Goal: Information Seeking & Learning: Learn about a topic

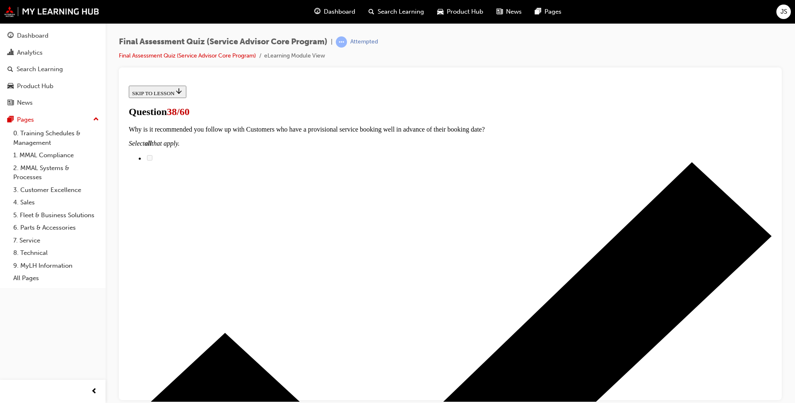
scroll to position [454, 0]
drag, startPoint x: 377, startPoint y: 260, endPoint x: 523, endPoint y: 319, distance: 157.9
drag, startPoint x: 371, startPoint y: 325, endPoint x: 500, endPoint y: 272, distance: 139.1
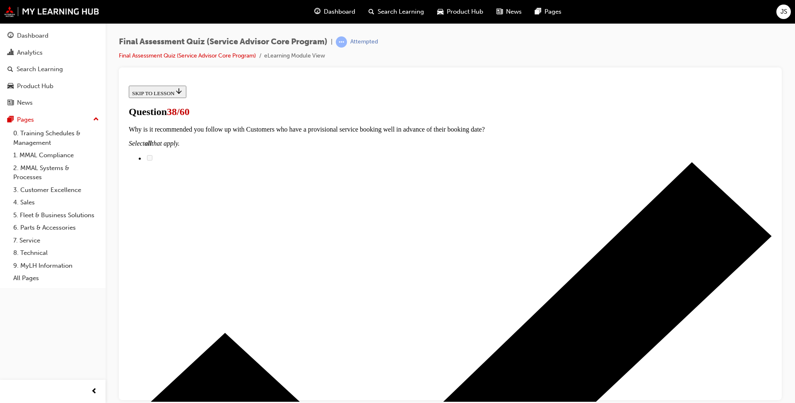
drag, startPoint x: 359, startPoint y: 321, endPoint x: 509, endPoint y: 219, distance: 181.2
drag, startPoint x: 366, startPoint y: 107, endPoint x: 520, endPoint y: 316, distance: 260.0
drag, startPoint x: 357, startPoint y: 350, endPoint x: 511, endPoint y: 298, distance: 162.5
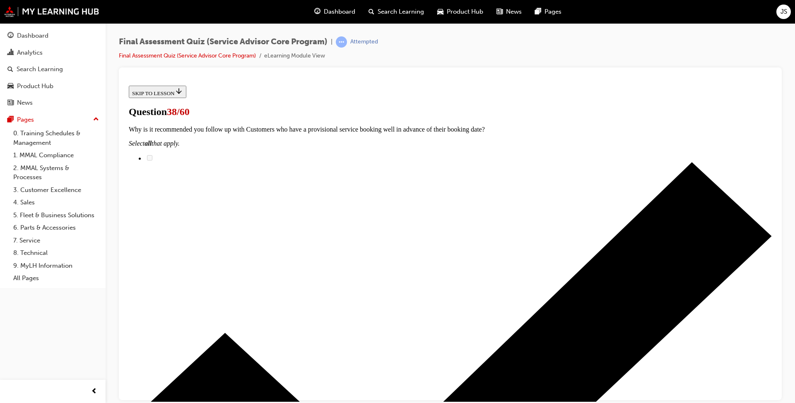
drag, startPoint x: 340, startPoint y: 111, endPoint x: 491, endPoint y: 252, distance: 206.8
drag, startPoint x: 357, startPoint y: 366, endPoint x: 498, endPoint y: 364, distance: 140.8
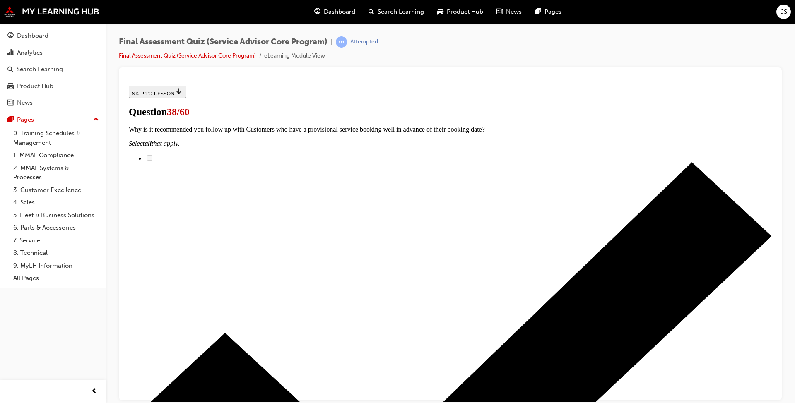
scroll to position [249, 0]
drag, startPoint x: 410, startPoint y: 268, endPoint x: 541, endPoint y: 123, distance: 195.6
drag, startPoint x: 354, startPoint y: 276, endPoint x: 502, endPoint y: 272, distance: 147.9
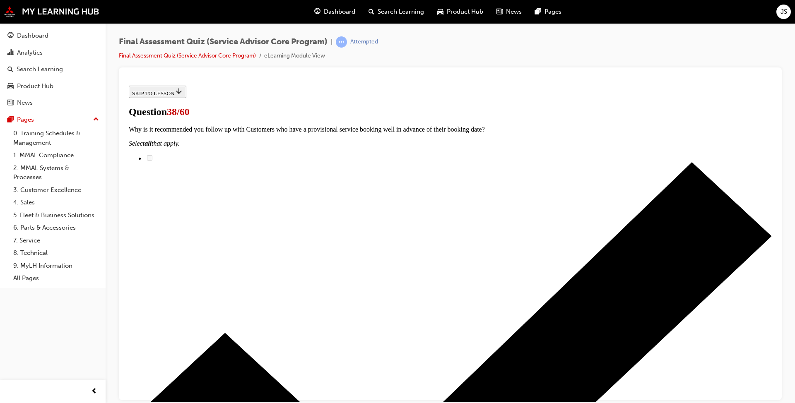
drag, startPoint x: 369, startPoint y: 164, endPoint x: 502, endPoint y: 164, distance: 132.9
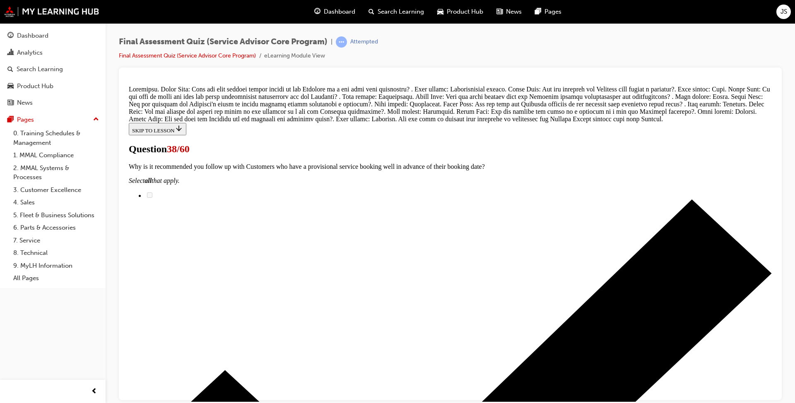
scroll to position [588, 0]
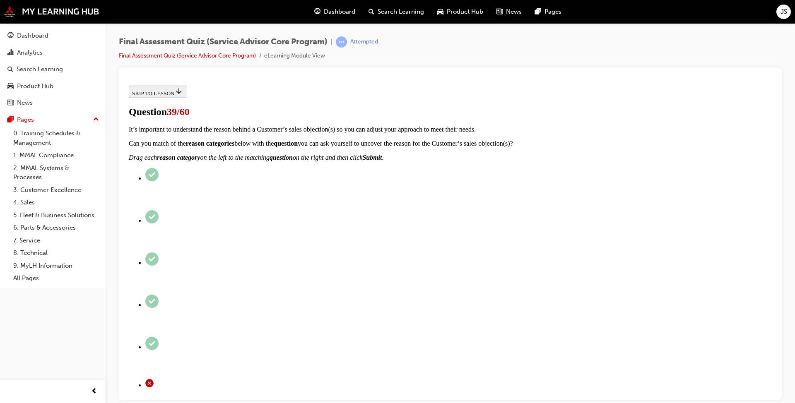
scroll to position [41, 0]
radio input "true"
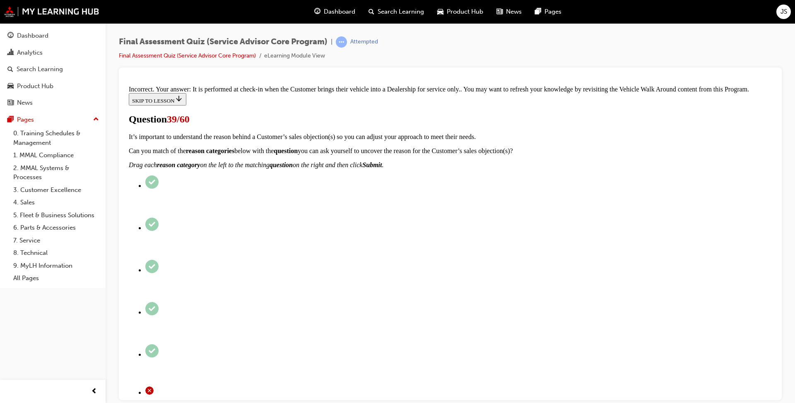
scroll to position [183, 0]
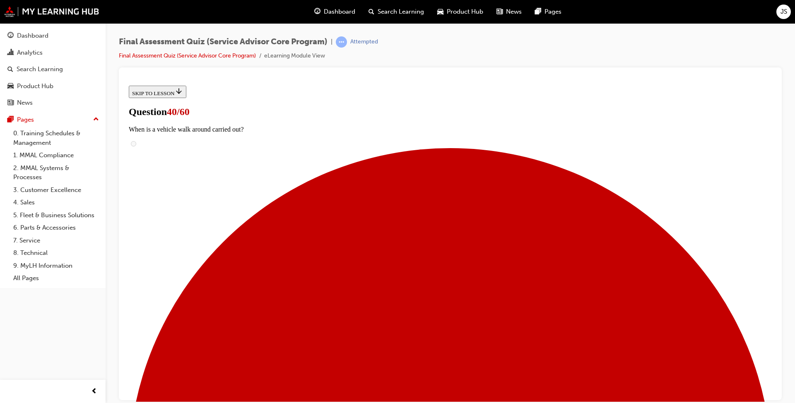
scroll to position [83, 0]
checkbox input "true"
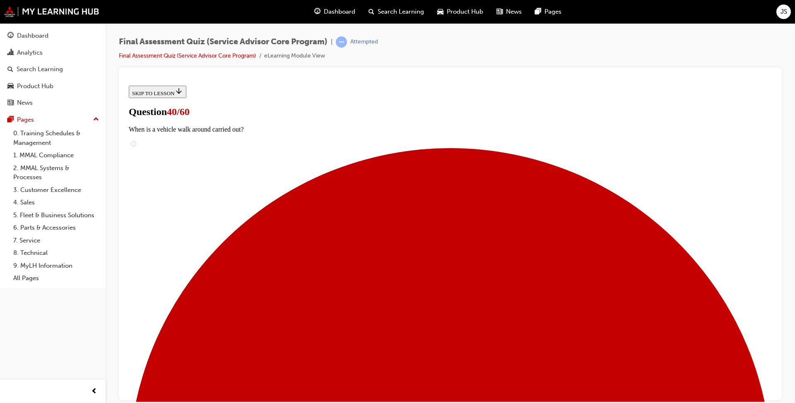
checkbox input "true"
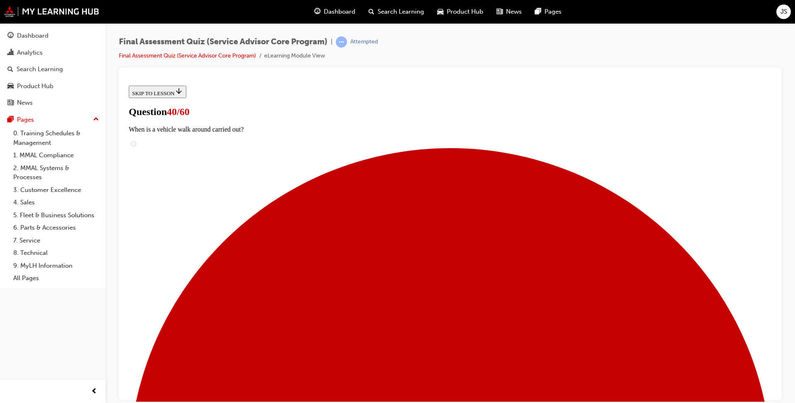
checkbox input "true"
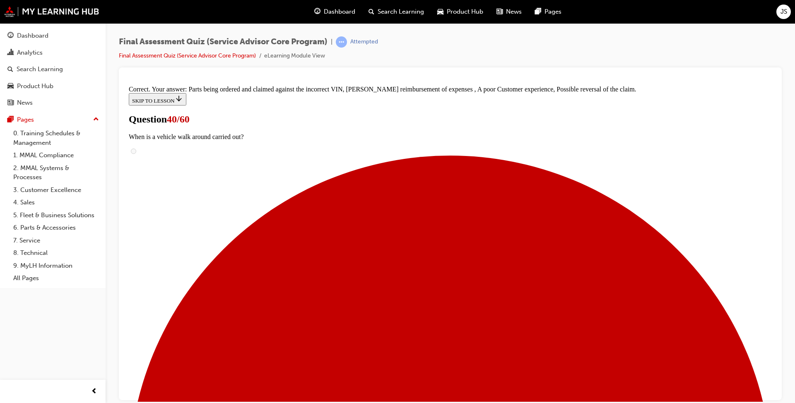
scroll to position [127, 0]
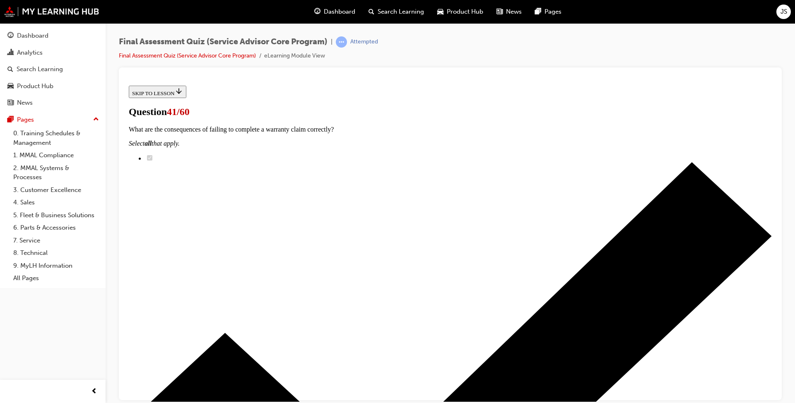
scroll to position [83, 0]
radio input "true"
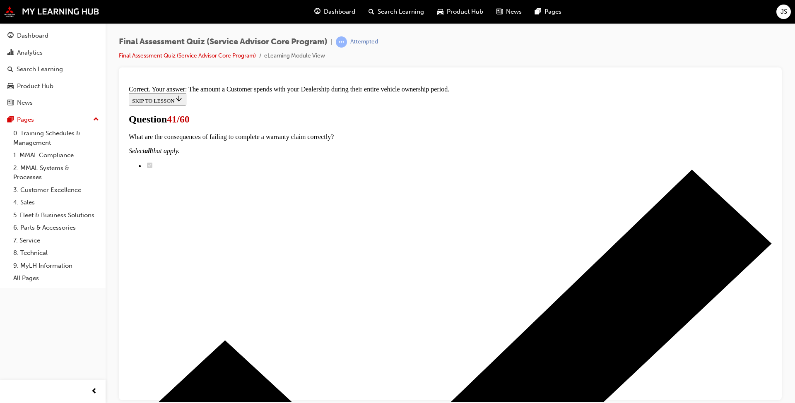
scroll to position [124, 0]
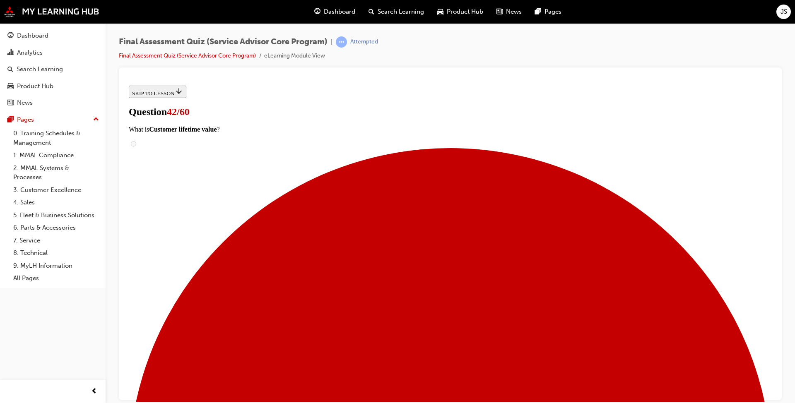
scroll to position [83, 0]
drag, startPoint x: 363, startPoint y: 349, endPoint x: 513, endPoint y: 223, distance: 195.7
drag, startPoint x: 365, startPoint y: 222, endPoint x: 522, endPoint y: 348, distance: 201.4
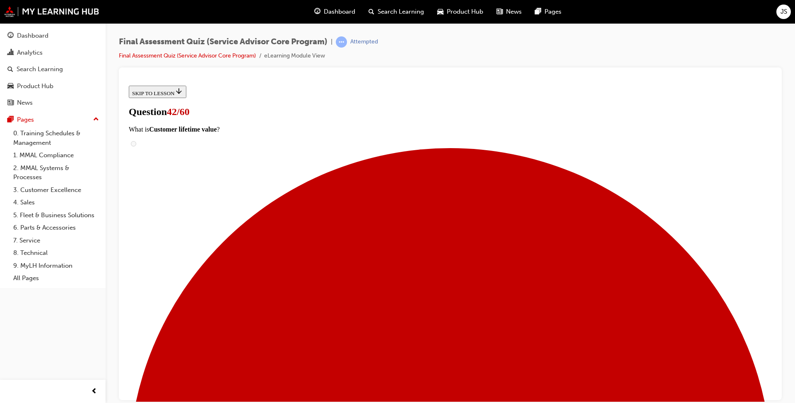
drag, startPoint x: 359, startPoint y: 224, endPoint x: 512, endPoint y: 270, distance: 159.6
drag, startPoint x: 355, startPoint y: 221, endPoint x: 502, endPoint y: 221, distance: 147.0
drag, startPoint x: 394, startPoint y: 304, endPoint x: 552, endPoint y: 306, distance: 158.6
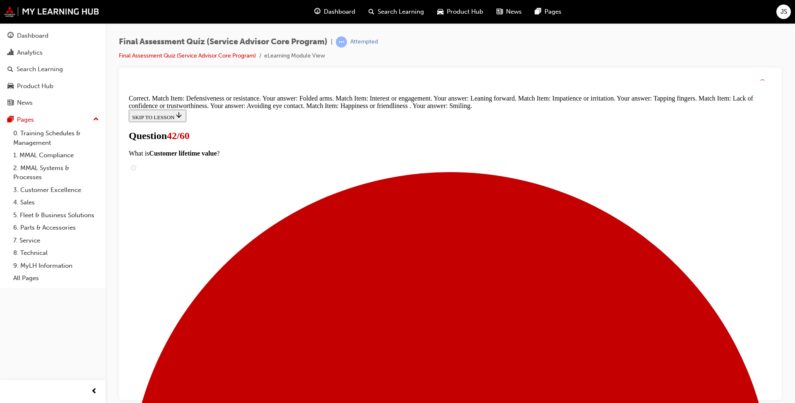
scroll to position [229, 0]
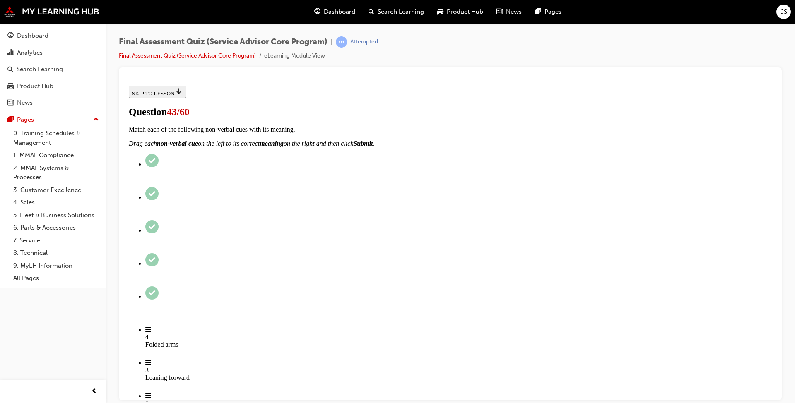
checkbox input "true"
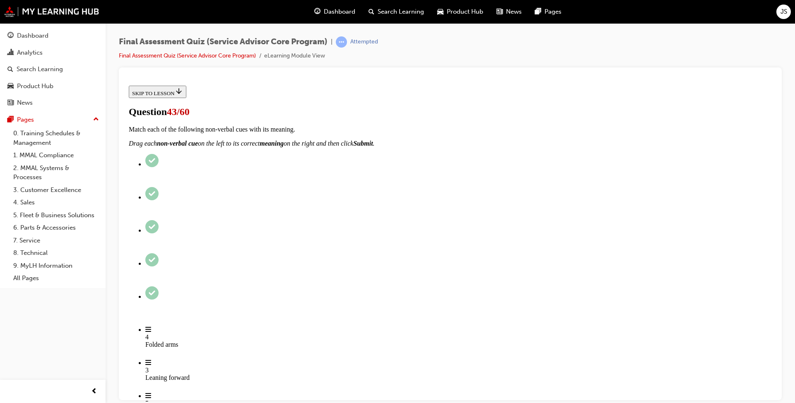
checkbox input "true"
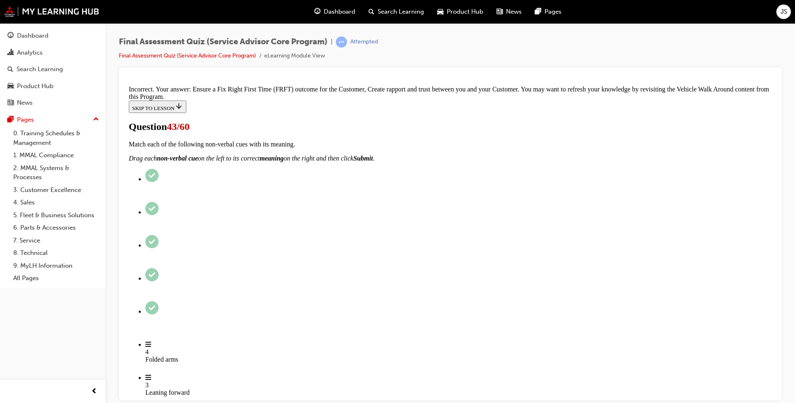
scroll to position [178, 0]
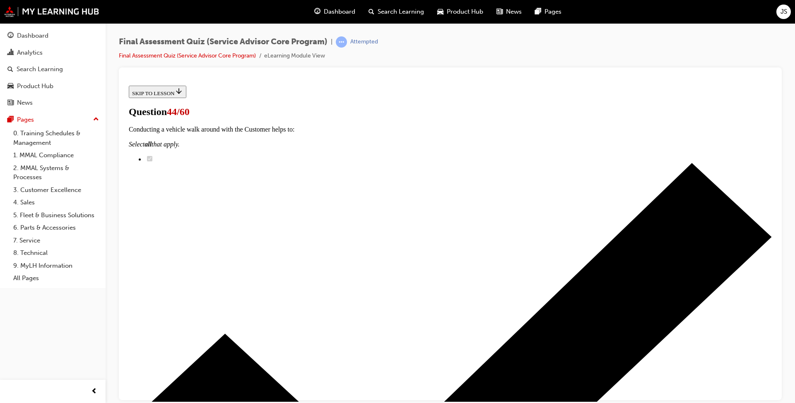
scroll to position [145, 0]
drag, startPoint x: 392, startPoint y: 357, endPoint x: 540, endPoint y: 167, distance: 241.0
drag, startPoint x: 378, startPoint y: 382, endPoint x: 532, endPoint y: 123, distance: 302.1
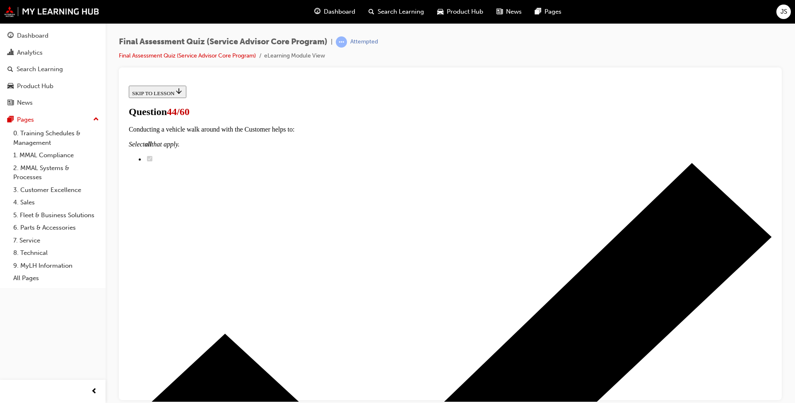
drag, startPoint x: 361, startPoint y: 249, endPoint x: 514, endPoint y: 162, distance: 175.8
drag, startPoint x: 382, startPoint y: 329, endPoint x: 534, endPoint y: 198, distance: 201.1
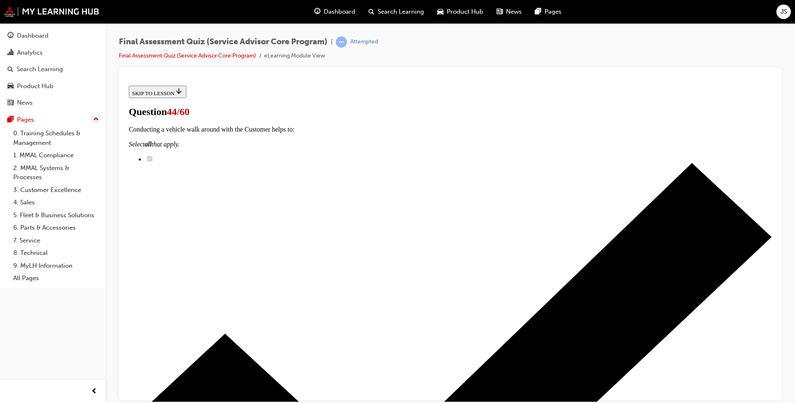
drag, startPoint x: 381, startPoint y: 376, endPoint x: 525, endPoint y: 242, distance: 196.6
drag, startPoint x: 394, startPoint y: 336, endPoint x: 529, endPoint y: 292, distance: 142.5
drag, startPoint x: 376, startPoint y: 335, endPoint x: 515, endPoint y: 333, distance: 139.1
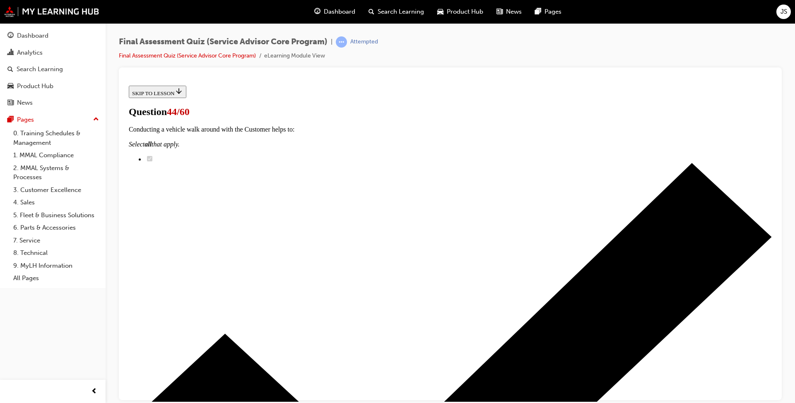
drag, startPoint x: 395, startPoint y: 375, endPoint x: 536, endPoint y: 337, distance: 145.6
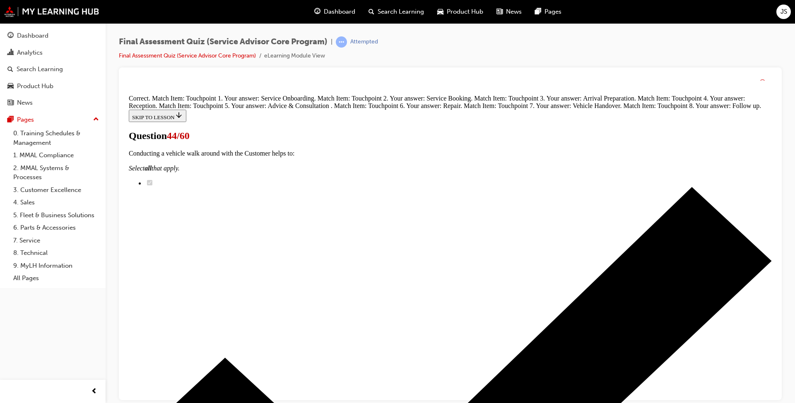
scroll to position [357, 0]
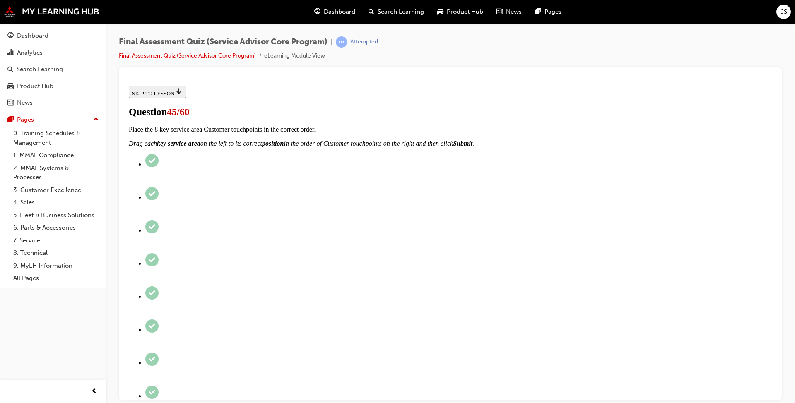
scroll to position [83, 0]
checkbox input "true"
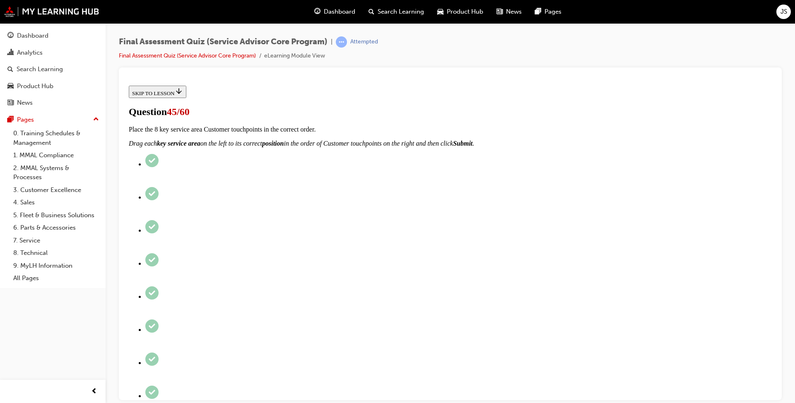
checkbox input "true"
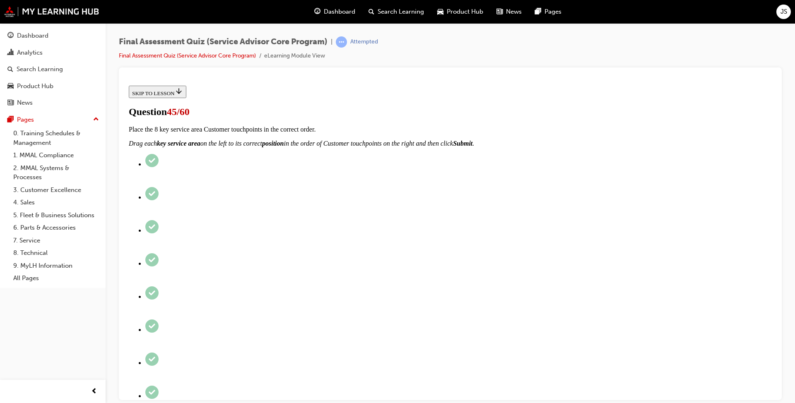
checkbox input "true"
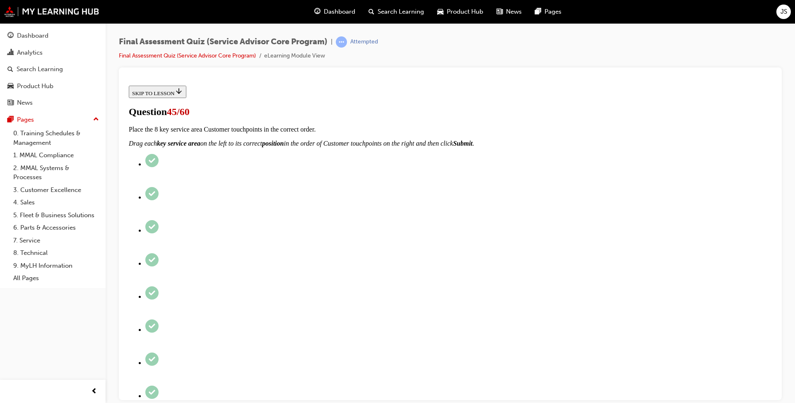
scroll to position [124, 0]
checkbox input "true"
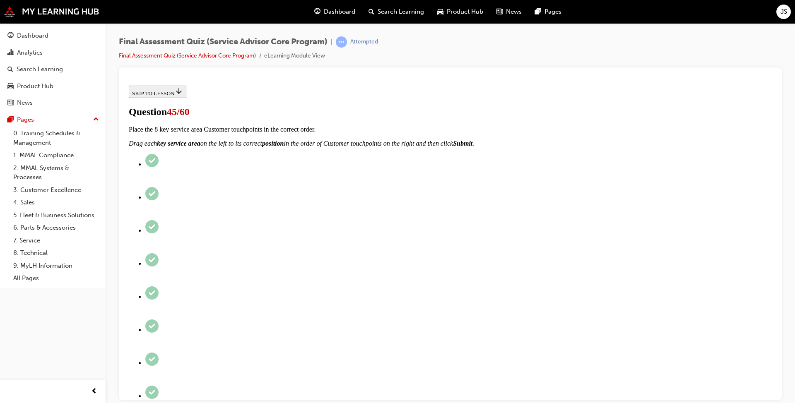
checkbox input "true"
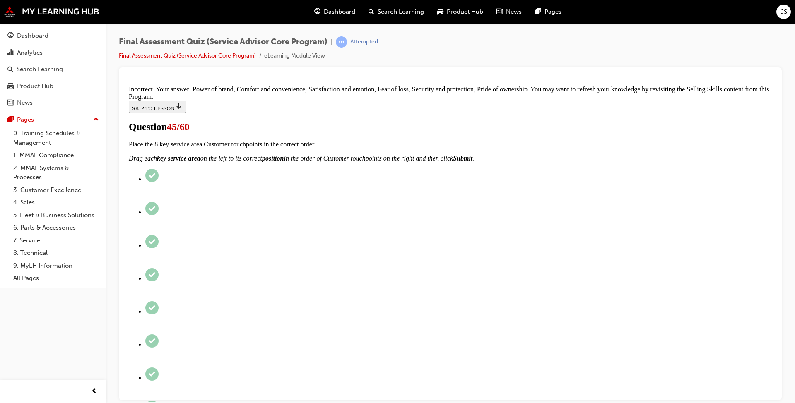
scroll to position [344, 0]
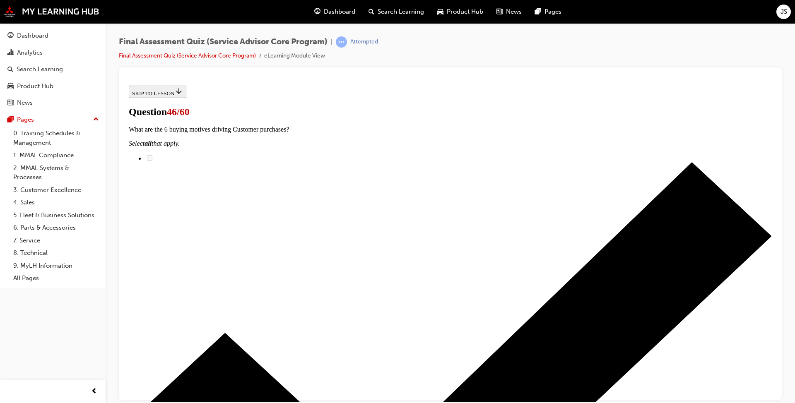
scroll to position [124, 0]
drag, startPoint x: 343, startPoint y: 335, endPoint x: 492, endPoint y: 165, distance: 226.0
drag, startPoint x: 363, startPoint y: 248, endPoint x: 524, endPoint y: 207, distance: 166.4
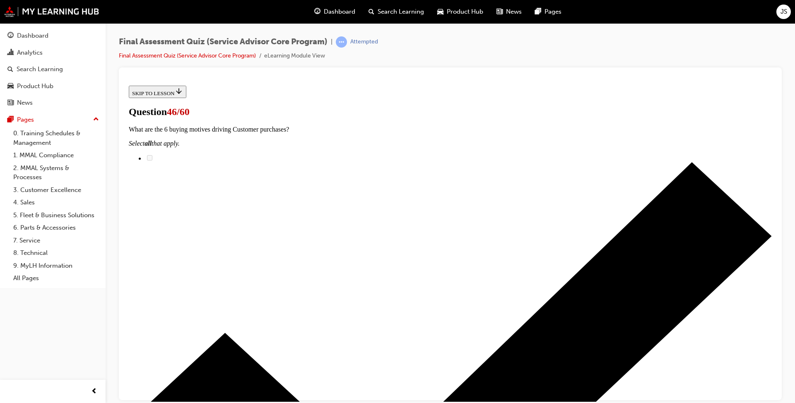
drag, startPoint x: 371, startPoint y: 338, endPoint x: 488, endPoint y: 253, distance: 144.6
drag, startPoint x: 366, startPoint y: 296, endPoint x: 473, endPoint y: 297, distance: 107.2
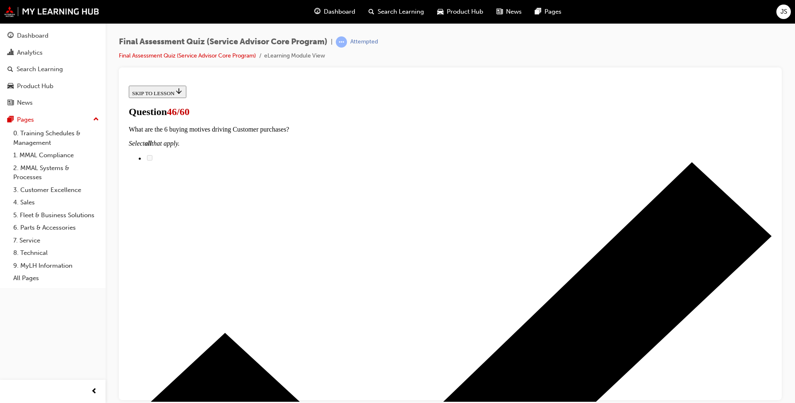
drag, startPoint x: 372, startPoint y: 340, endPoint x: 509, endPoint y: 341, distance: 136.7
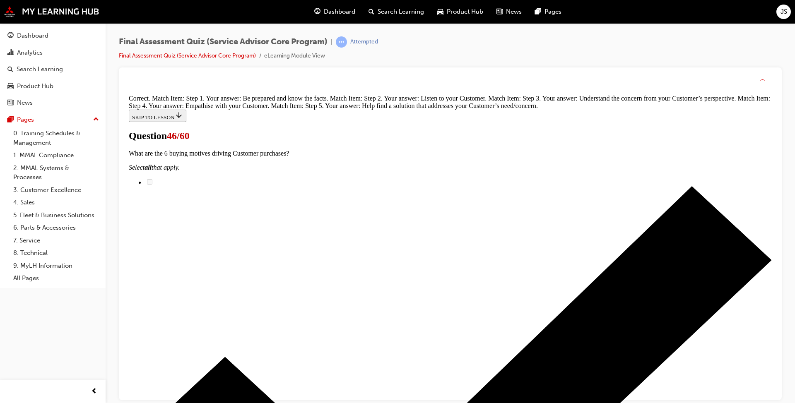
scroll to position [217, 0]
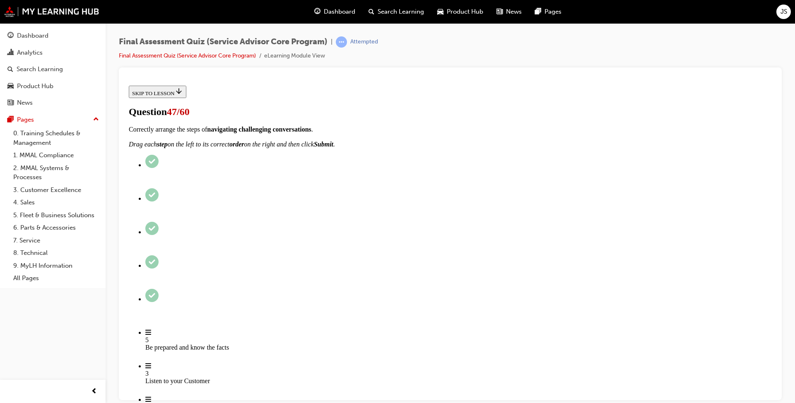
scroll to position [67, 0]
radio input "true"
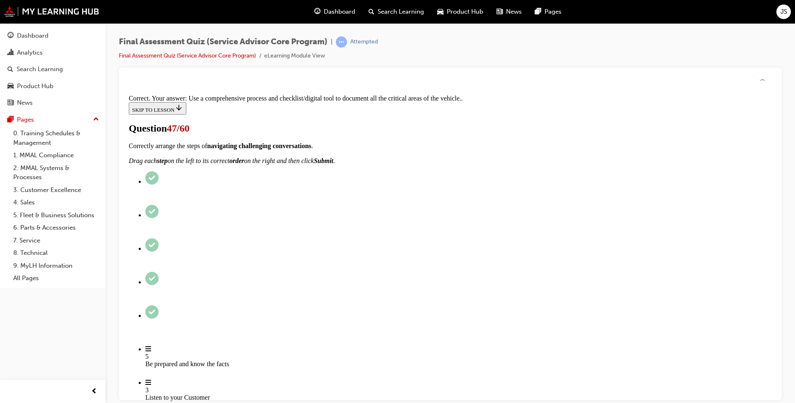
scroll to position [116, 0]
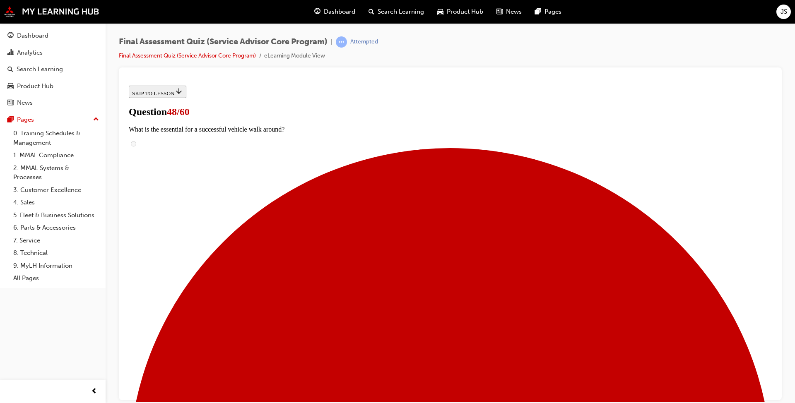
scroll to position [83, 0]
checkbox input "true"
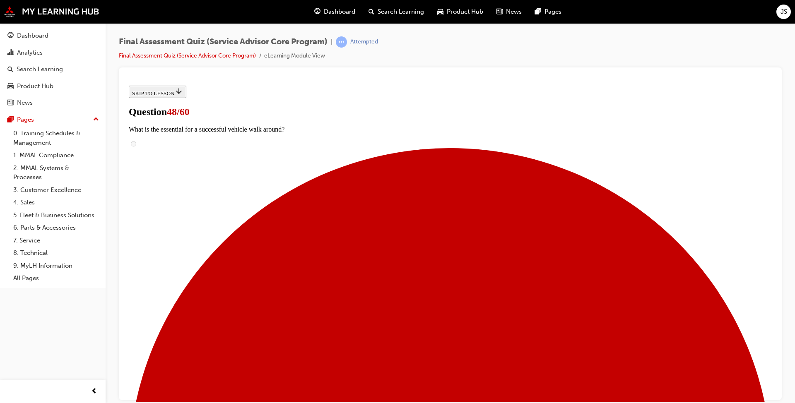
checkbox input "true"
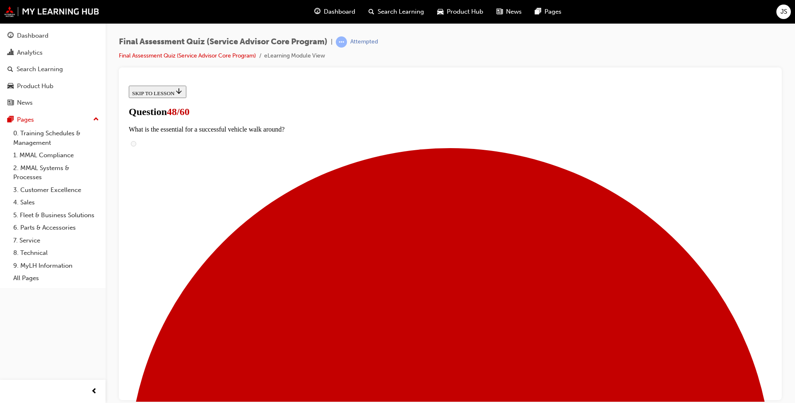
checkbox input "true"
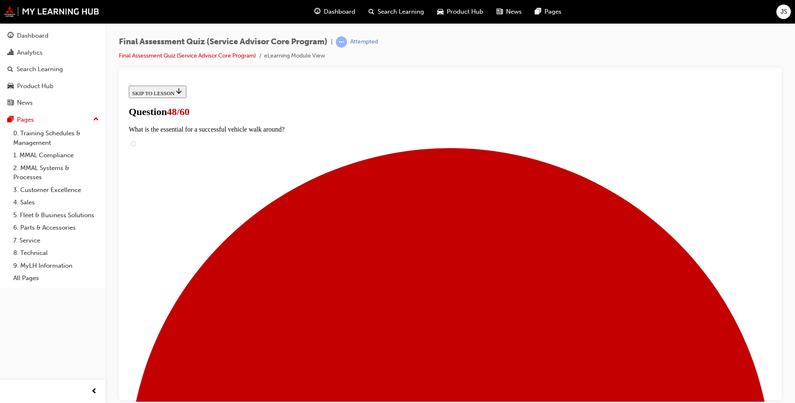
checkbox input "true"
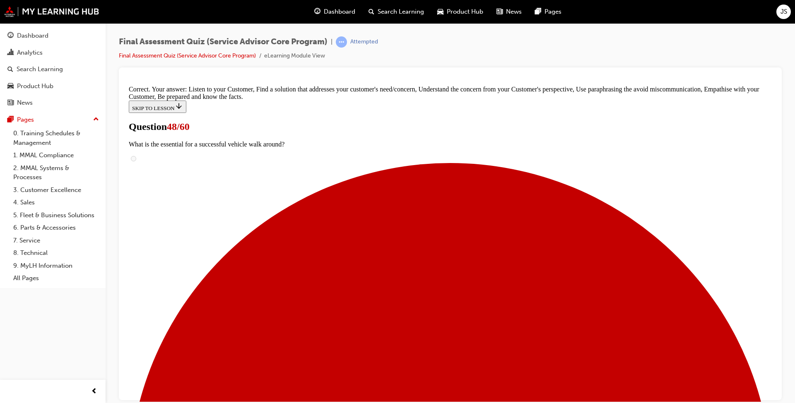
scroll to position [193, 0]
drag, startPoint x: 452, startPoint y: 373, endPoint x: 451, endPoint y: 366, distance: 6.7
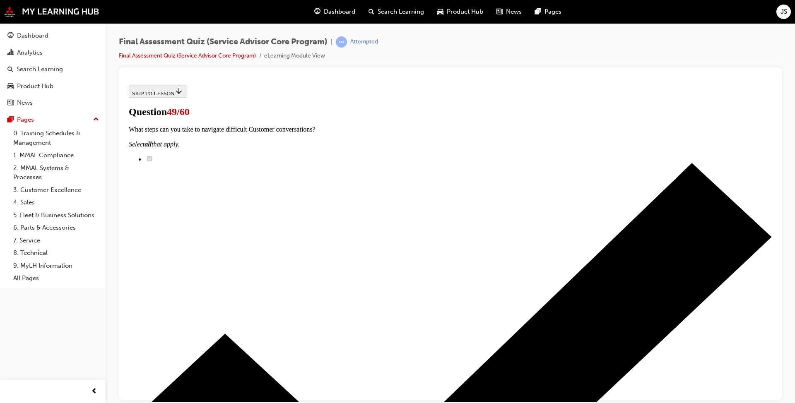
scroll to position [41, 0]
drag, startPoint x: 318, startPoint y: 292, endPoint x: 323, endPoint y: 295, distance: 6.1
radio input "true"
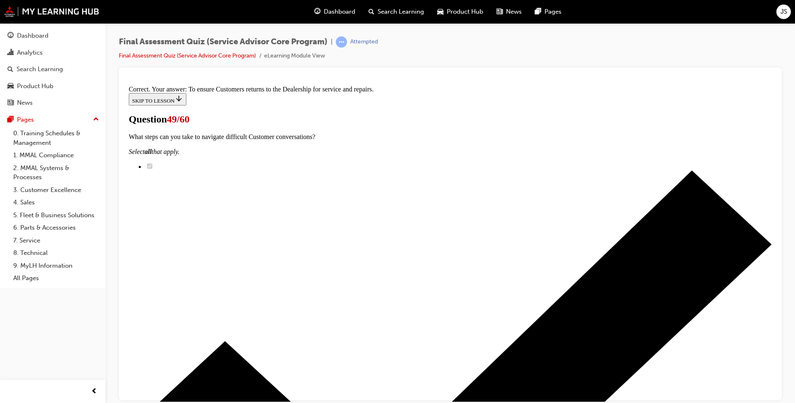
scroll to position [130, 0]
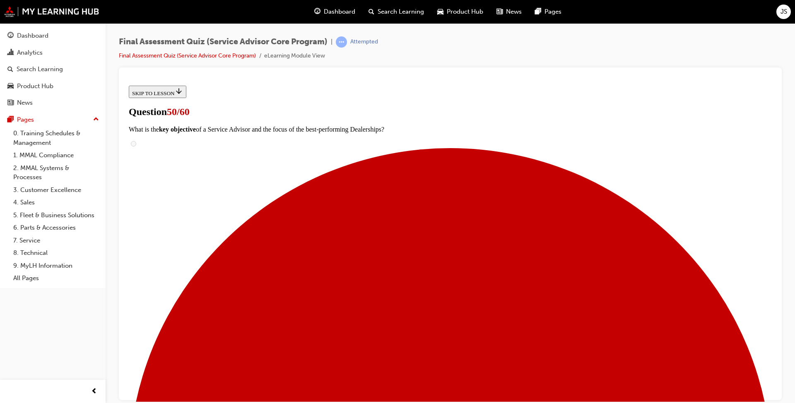
scroll to position [124, 0]
checkbox input "true"
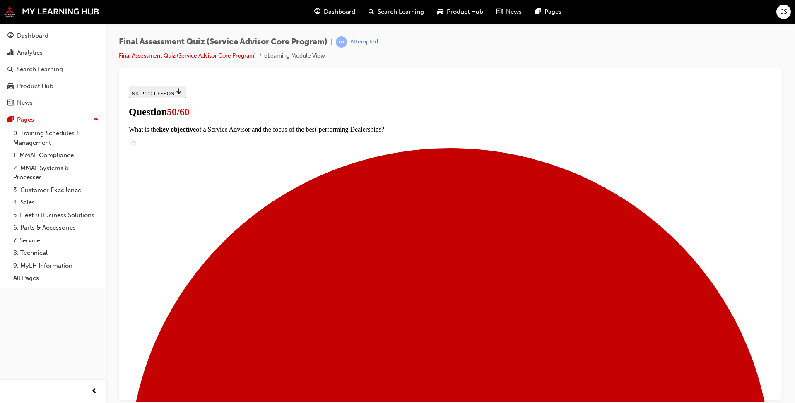
checkbox input "true"
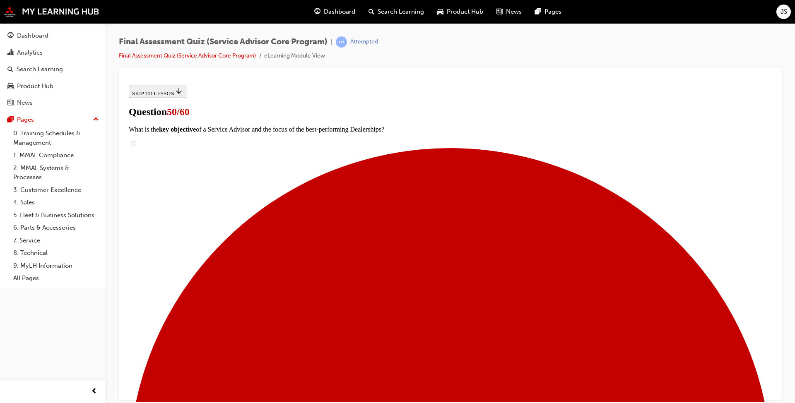
checkbox input "true"
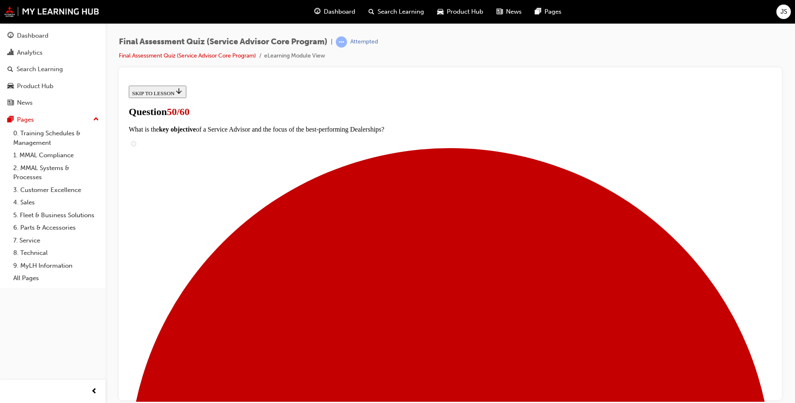
checkbox input "true"
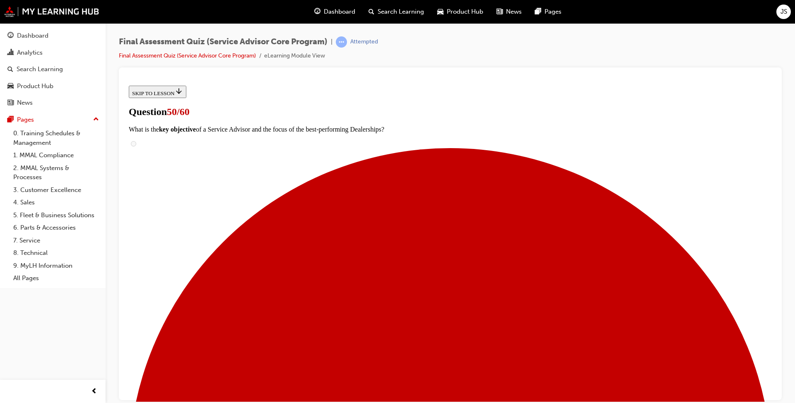
checkbox input "true"
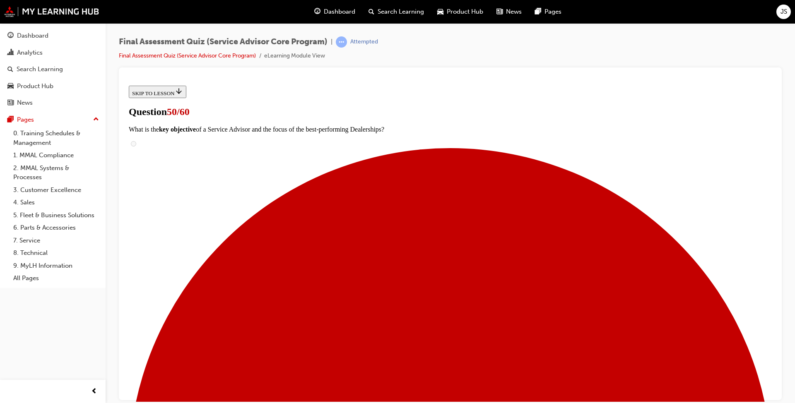
checkbox input "true"
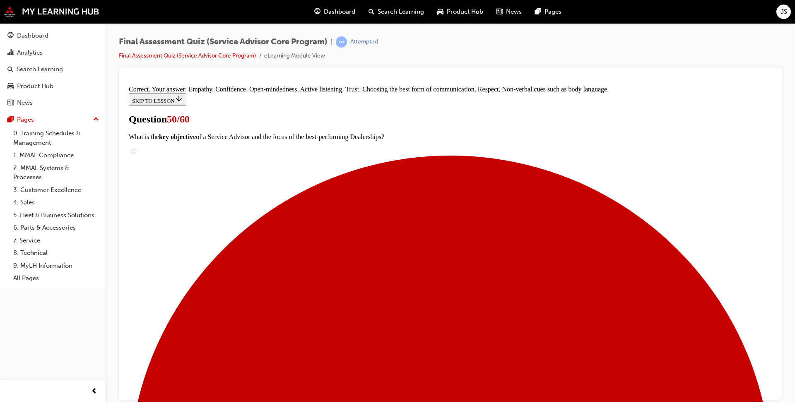
scroll to position [326, 0]
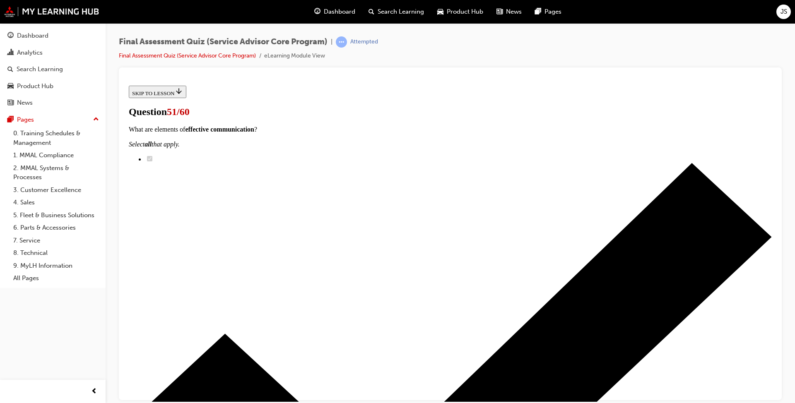
scroll to position [83, 0]
checkbox input "true"
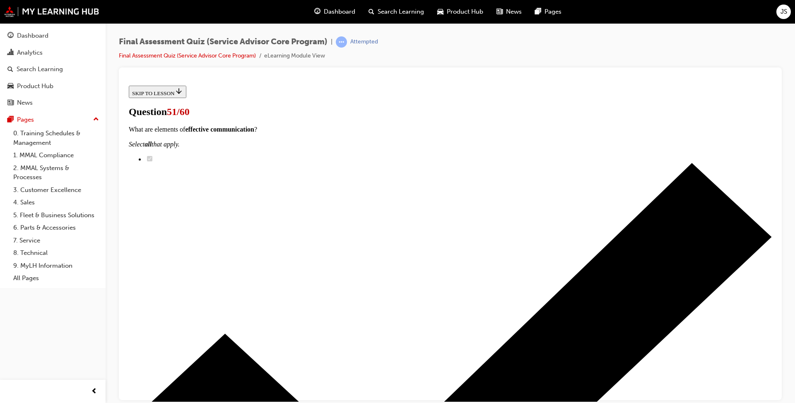
checkbox input "true"
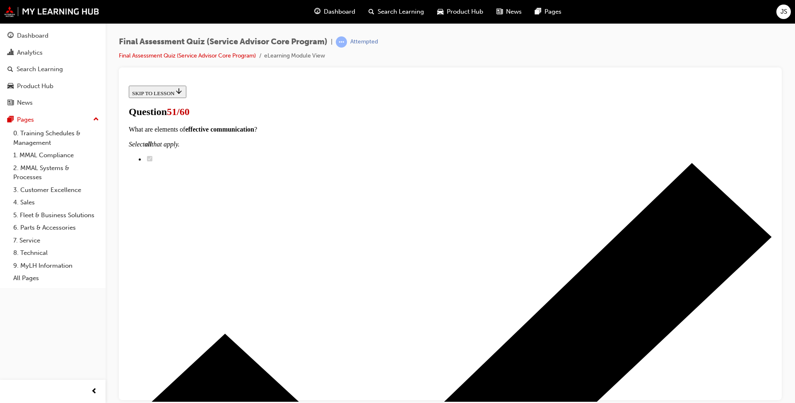
checkbox input "true"
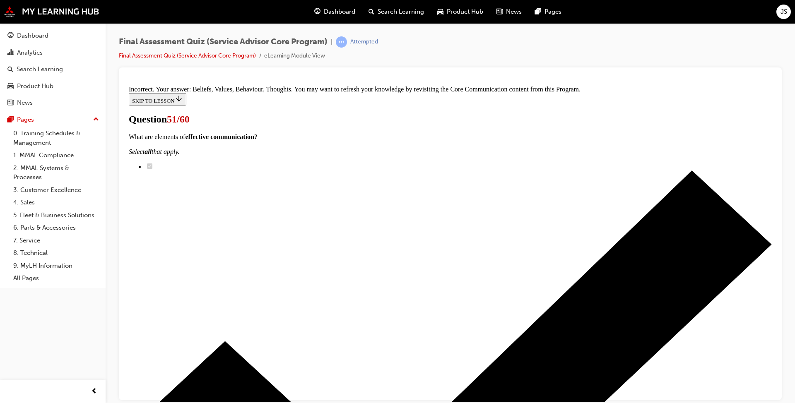
scroll to position [192, 0]
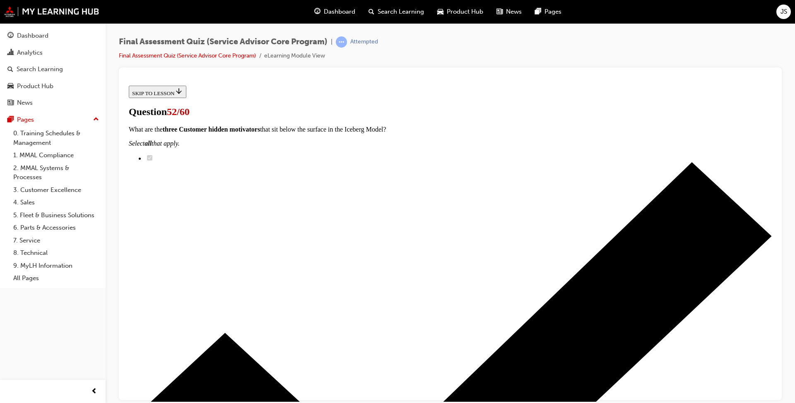
drag, startPoint x: 394, startPoint y: 300, endPoint x: 527, endPoint y: 253, distance: 140.9
drag, startPoint x: 384, startPoint y: 296, endPoint x: 525, endPoint y: 299, distance: 140.8
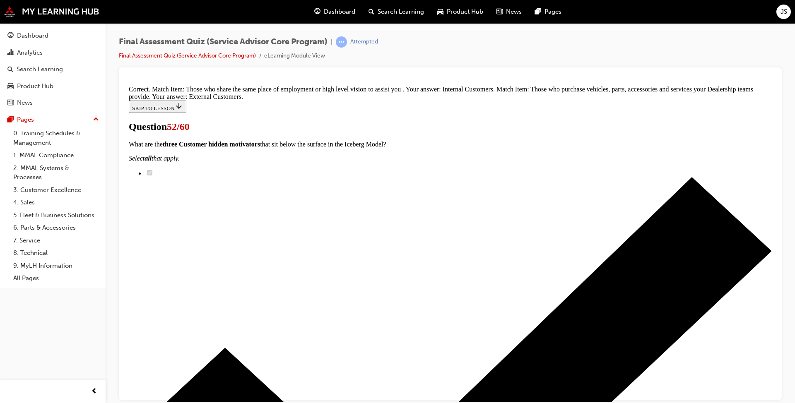
scroll to position [119, 0]
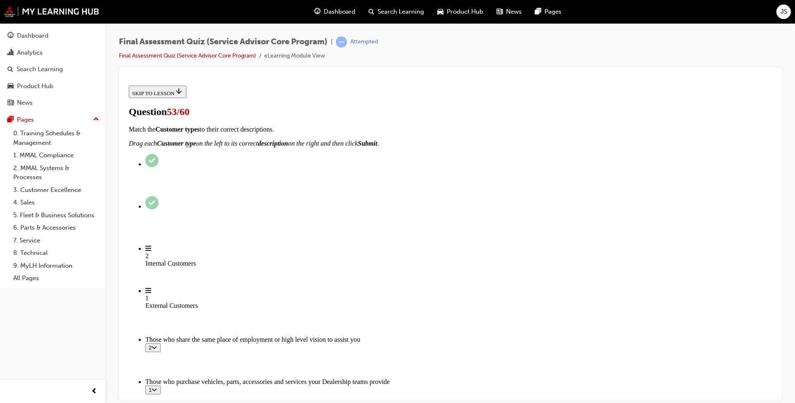
scroll to position [83, 0]
checkbox input "true"
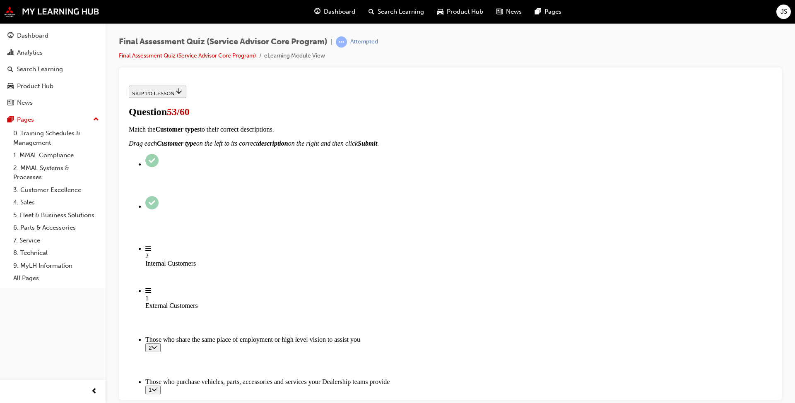
checkbox input "true"
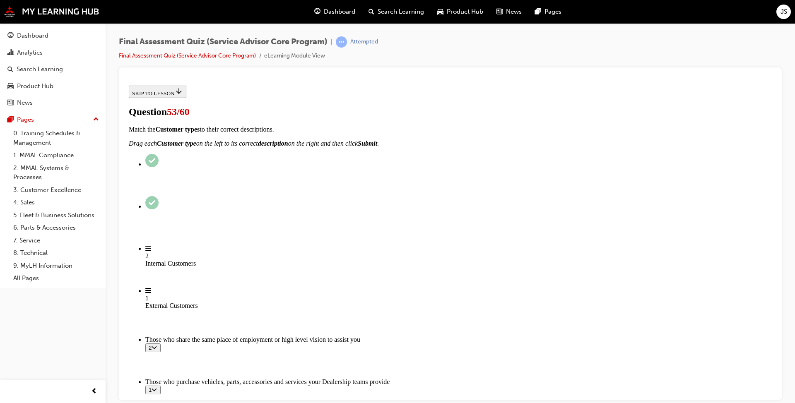
checkbox input "true"
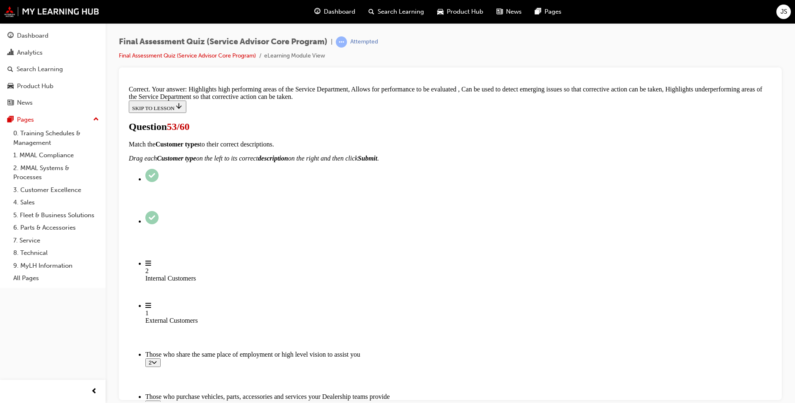
scroll to position [144, 0]
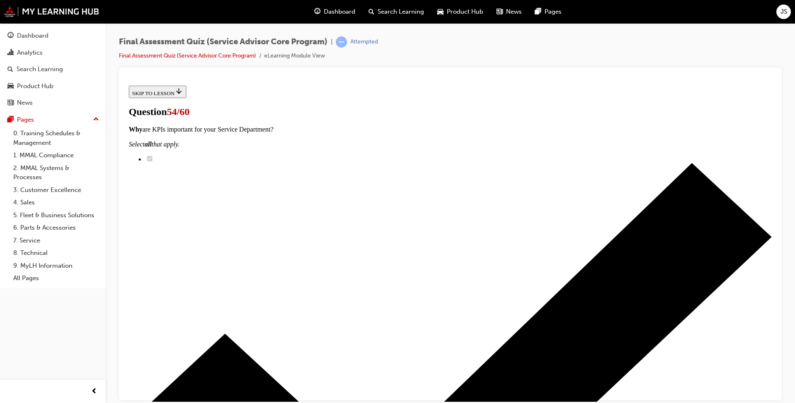
radio input "true"
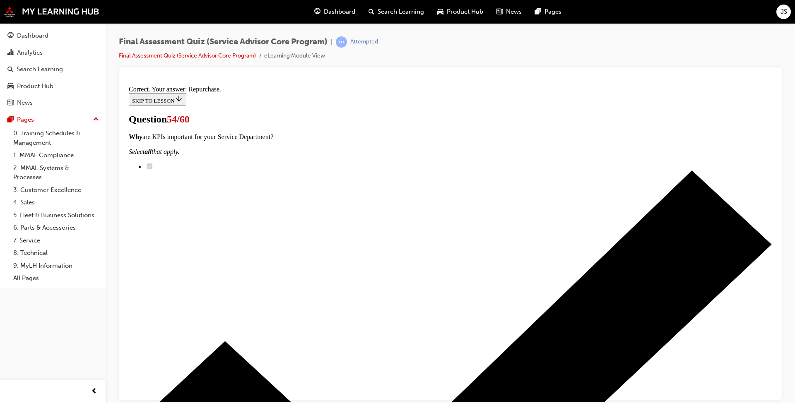
scroll to position [113, 0]
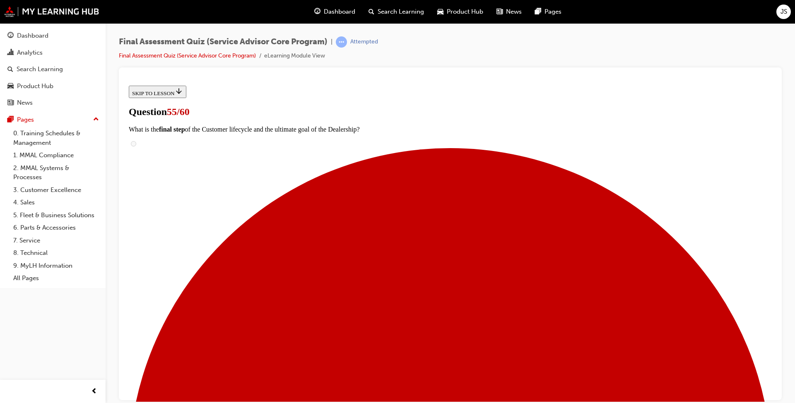
scroll to position [83, 0]
radio input "true"
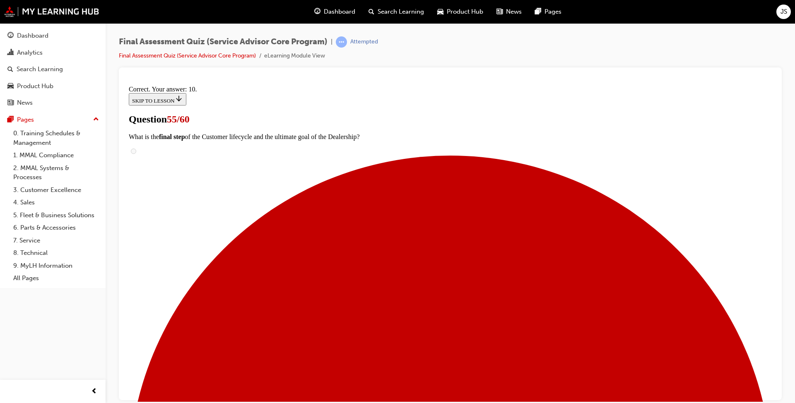
scroll to position [169, 0]
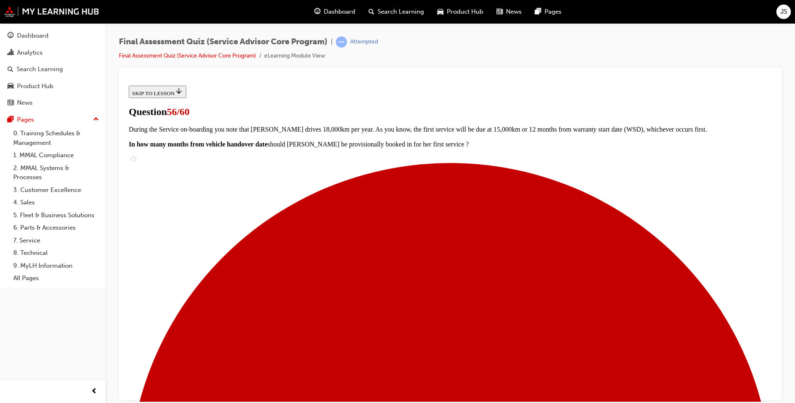
scroll to position [83, 0]
radio input "true"
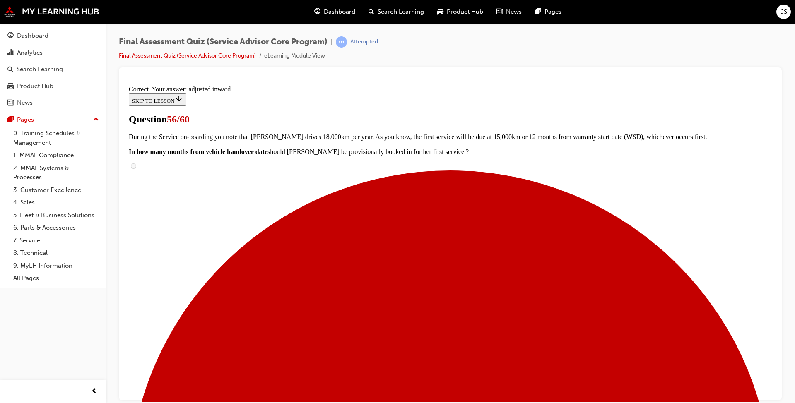
scroll to position [183, 0]
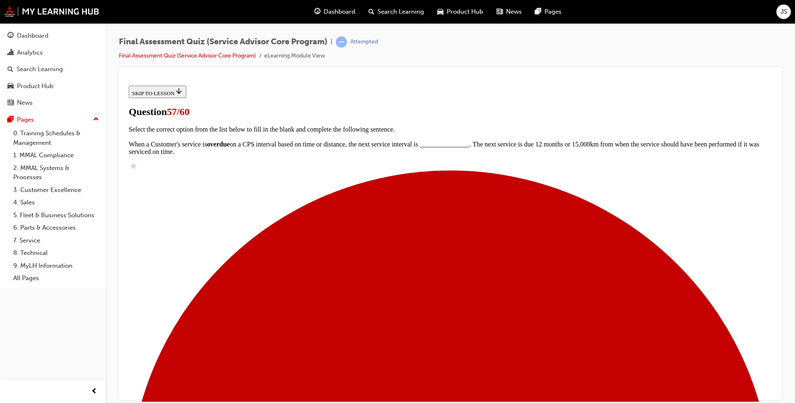
scroll to position [124, 0]
checkbox input "true"
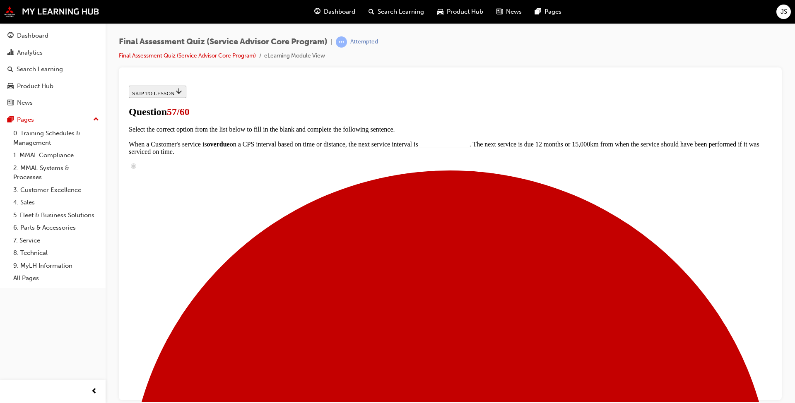
checkbox input "true"
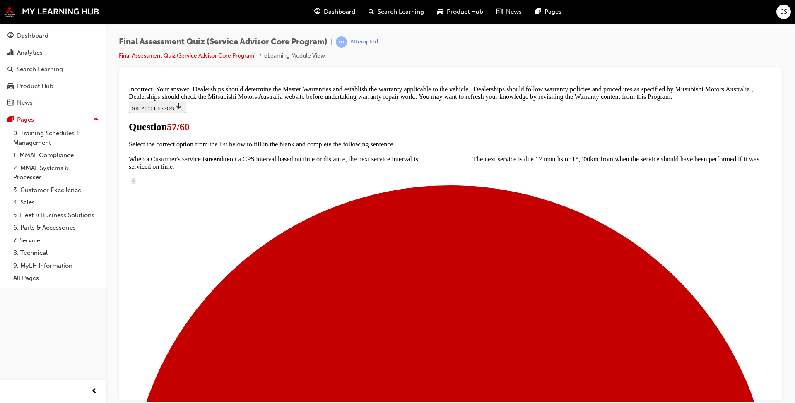
scroll to position [198, 0]
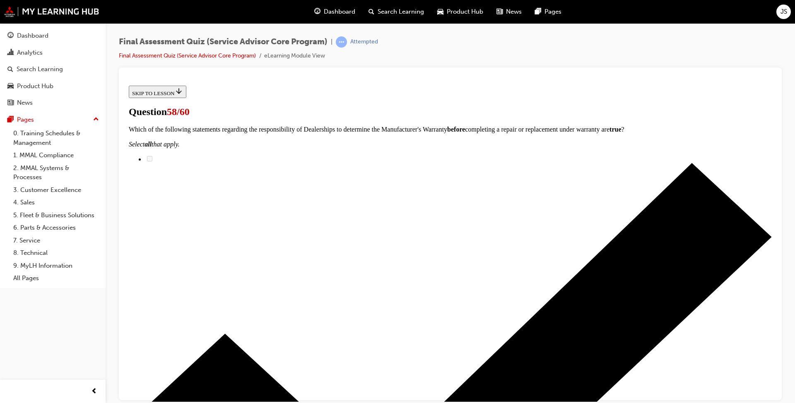
scroll to position [166, 0]
drag, startPoint x: 387, startPoint y: 158, endPoint x: 512, endPoint y: 161, distance: 125.1
drag, startPoint x: 376, startPoint y: 371, endPoint x: 375, endPoint y: 322, distance: 49.7
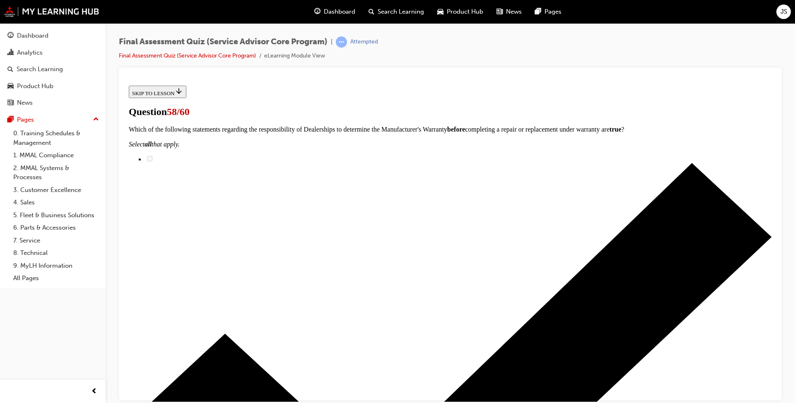
drag, startPoint x: 363, startPoint y: 159, endPoint x: 507, endPoint y: 316, distance: 213.1
drag, startPoint x: 401, startPoint y: 253, endPoint x: 552, endPoint y: 255, distance: 150.7
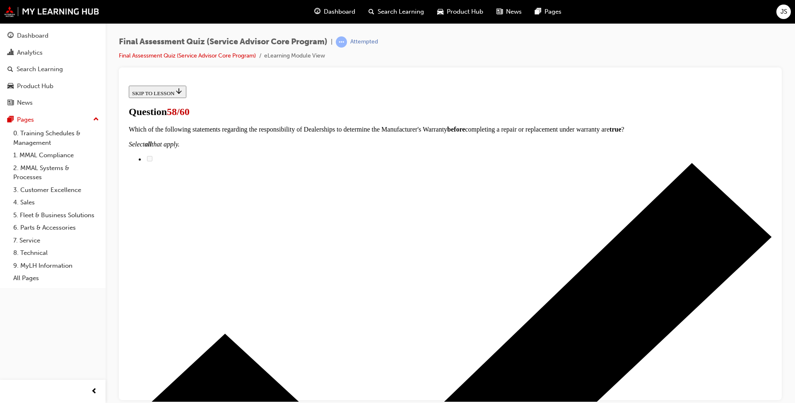
drag, startPoint x: 391, startPoint y: 304, endPoint x: 529, endPoint y: 201, distance: 172.3
drag, startPoint x: 366, startPoint y: 310, endPoint x: 494, endPoint y: 308, distance: 128.4
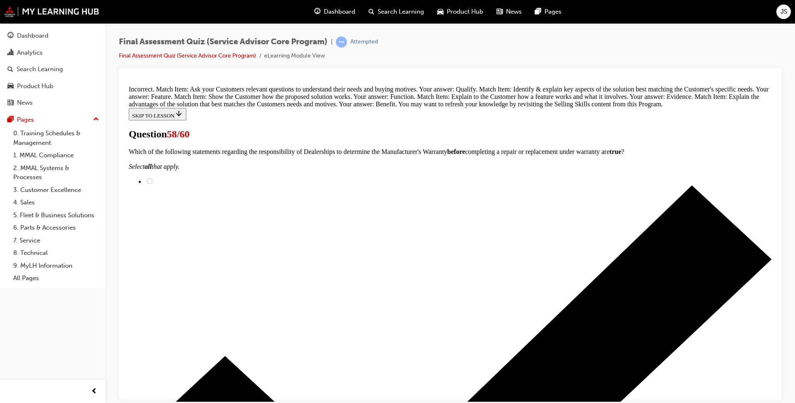
scroll to position [339, 0]
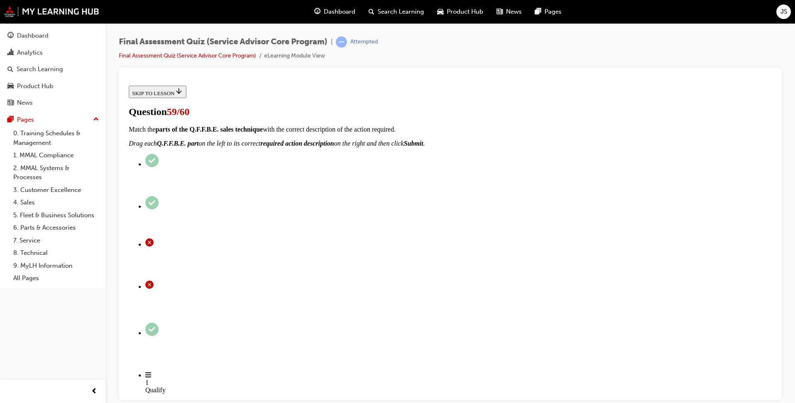
scroll to position [124, 0]
drag, startPoint x: 394, startPoint y: 241, endPoint x: 539, endPoint y: 246, distance: 144.6
drag, startPoint x: 376, startPoint y: 279, endPoint x: 531, endPoint y: 281, distance: 155.3
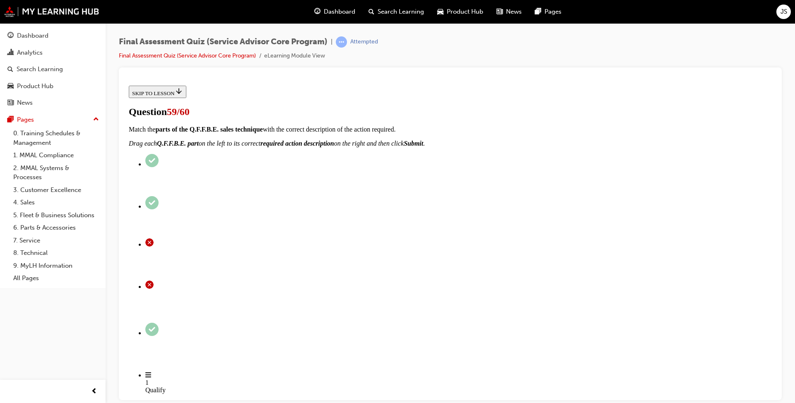
drag, startPoint x: 371, startPoint y: 192, endPoint x: 509, endPoint y: 327, distance: 193.3
drag, startPoint x: 368, startPoint y: 188, endPoint x: 508, endPoint y: 196, distance: 140.2
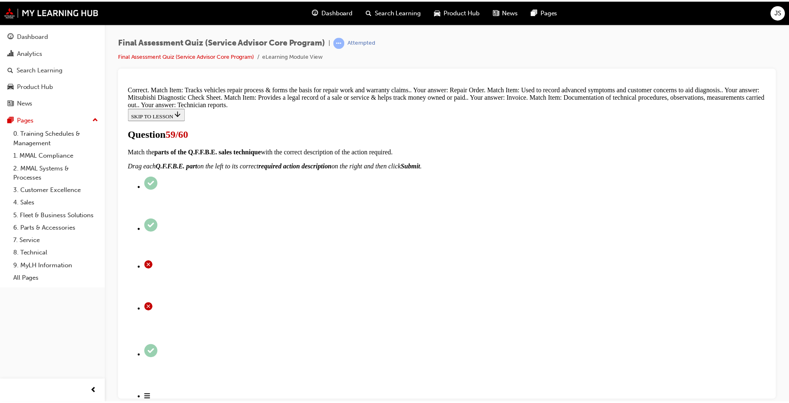
scroll to position [202, 0]
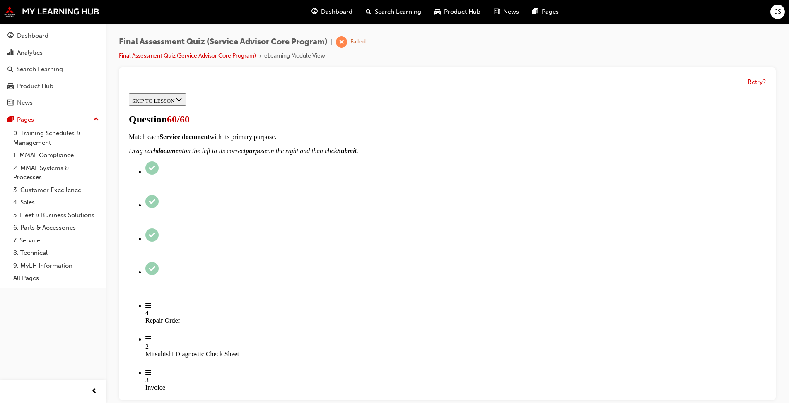
scroll to position [0, 0]
